Goal: Find specific page/section: Find specific page/section

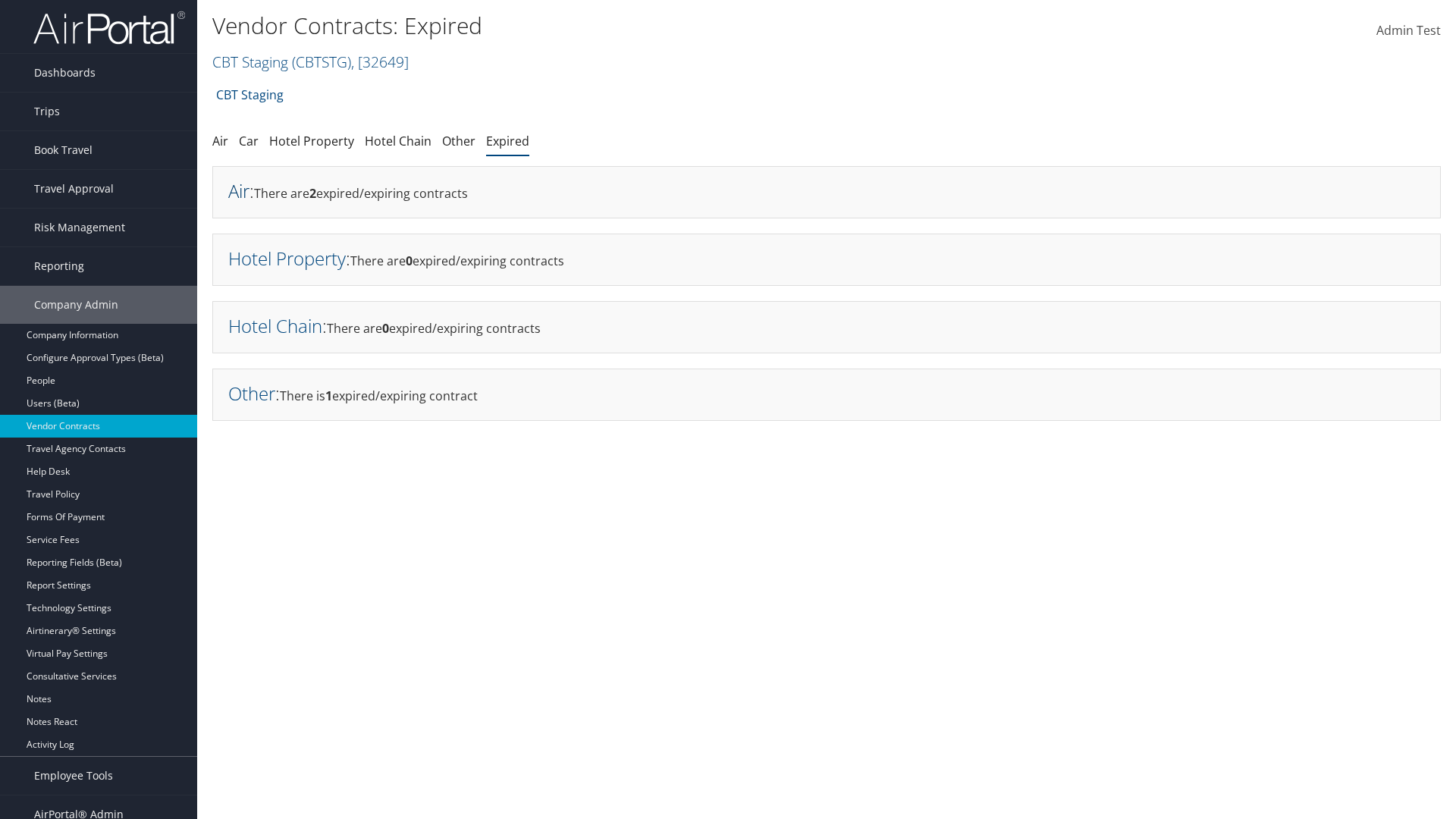
click at [239, 190] on link "Air" at bounding box center [239, 191] width 22 height 25
click at [287, 258] on link "Hotel Property" at bounding box center [287, 258] width 117 height 25
click at [275, 325] on link "Hotel Chain" at bounding box center [275, 326] width 94 height 25
